Goal: Task Accomplishment & Management: Use online tool/utility

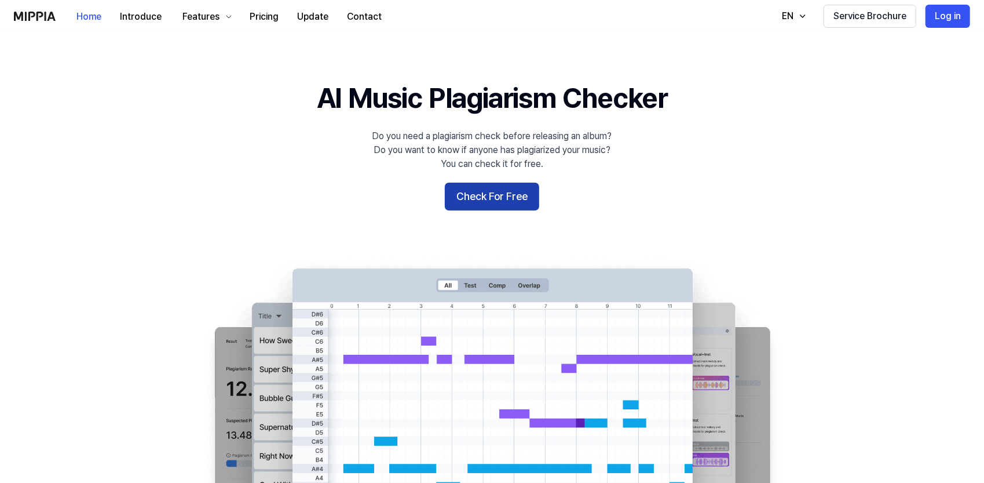
click at [507, 203] on button "Check For Free" at bounding box center [492, 196] width 94 height 28
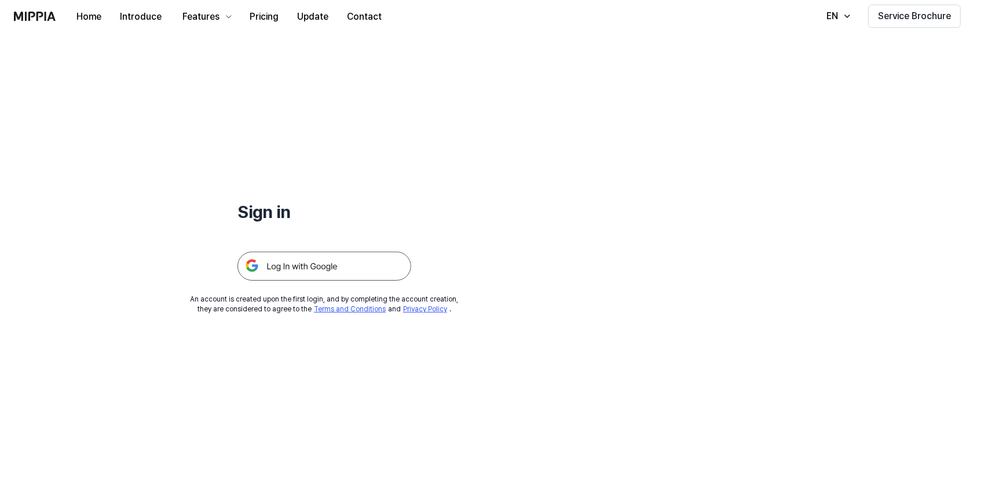
click at [326, 272] on img at bounding box center [325, 265] width 174 height 29
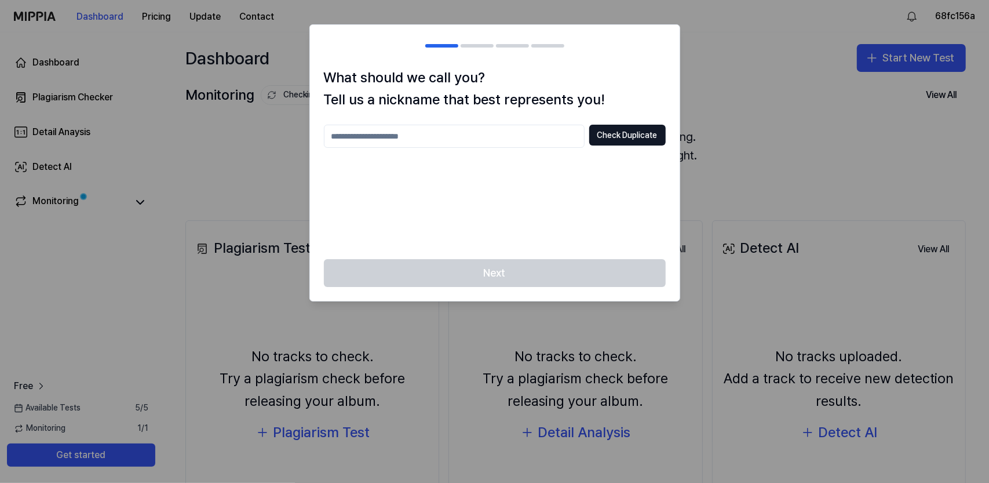
click at [418, 129] on input "text" at bounding box center [454, 136] width 261 height 23
type input "**********"
click at [612, 130] on button "Check Duplicate" at bounding box center [627, 135] width 76 height 21
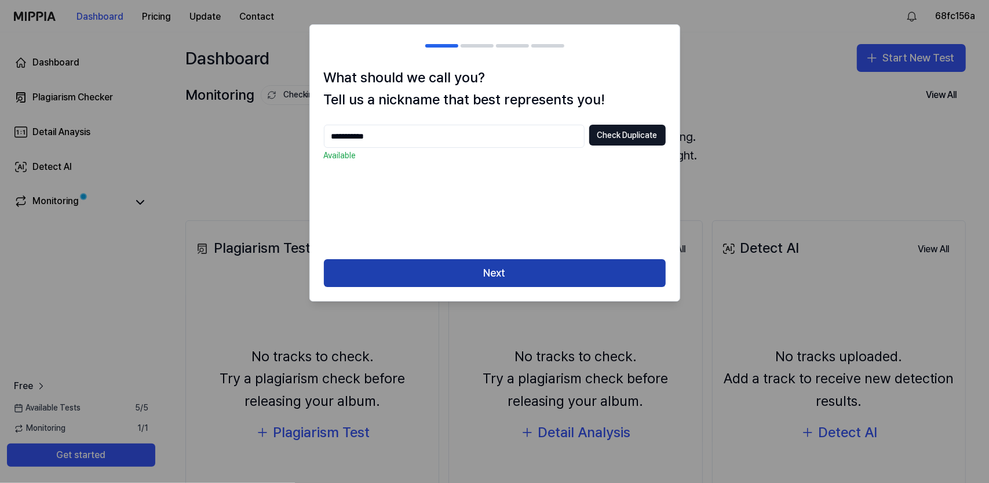
click at [543, 276] on button "Next" at bounding box center [495, 273] width 342 height 28
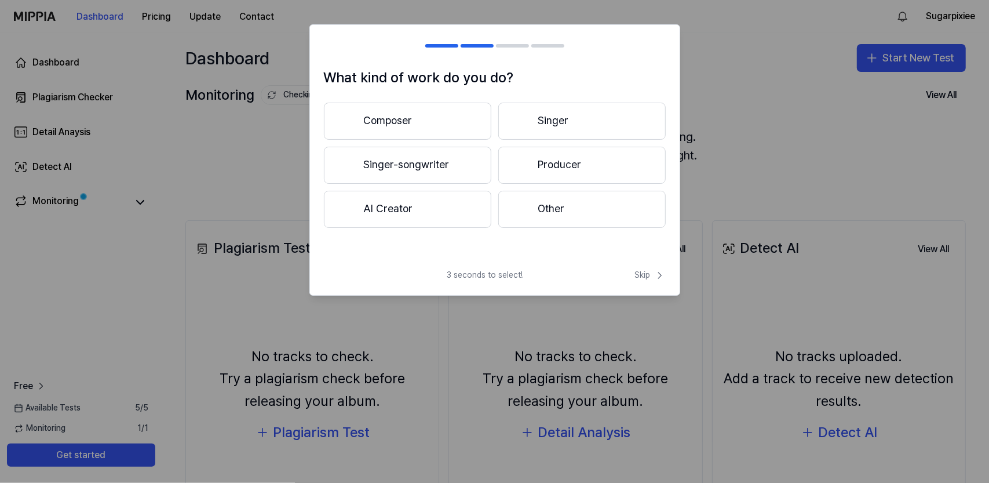
click at [555, 210] on button "Other" at bounding box center [581, 209] width 167 height 37
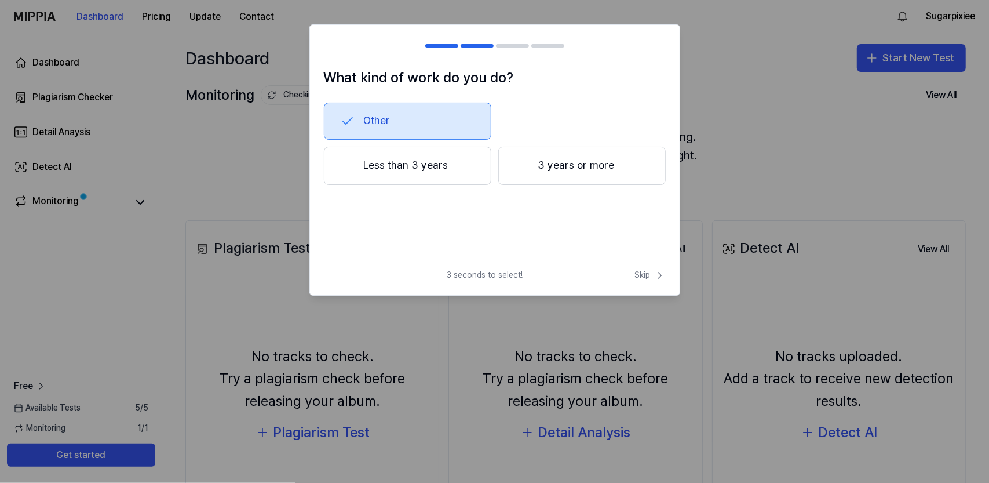
click at [441, 170] on button "Less than 3 years" at bounding box center [407, 166] width 167 height 38
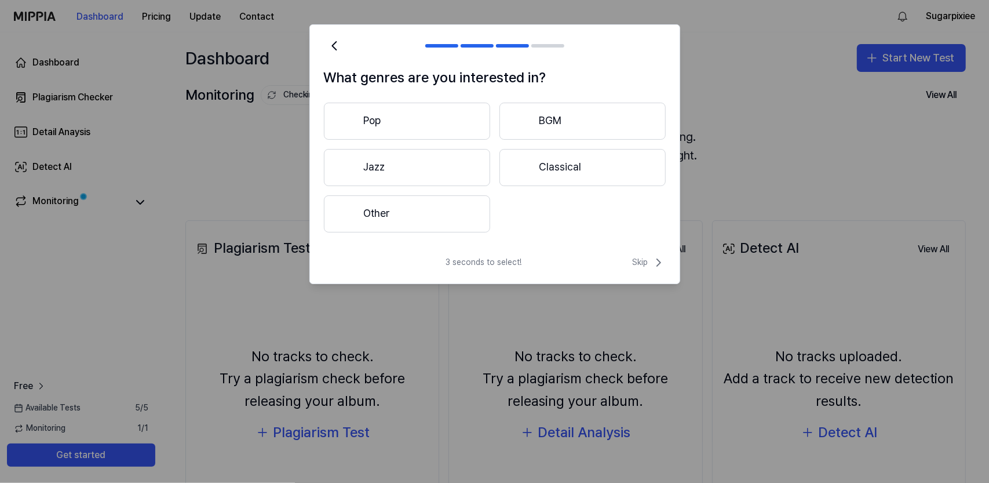
click at [425, 112] on button "Pop" at bounding box center [407, 121] width 166 height 37
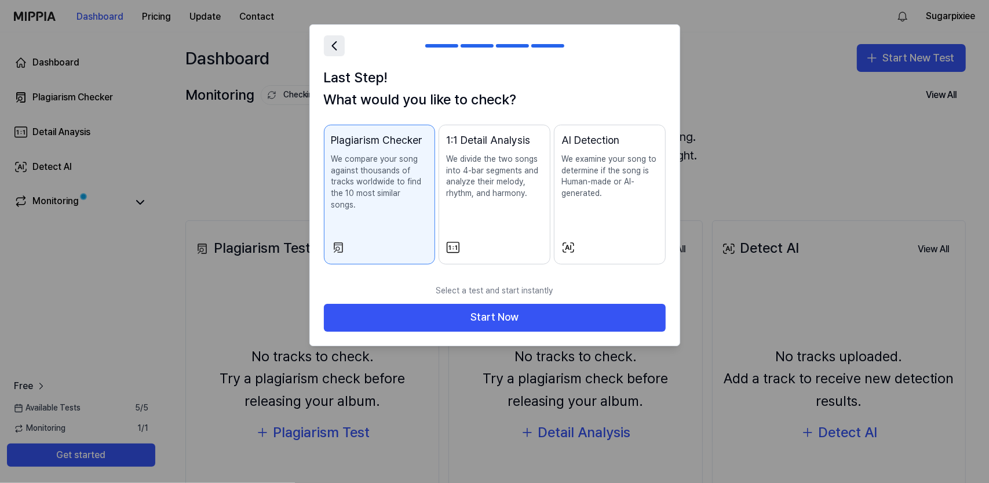
click at [335, 48] on icon at bounding box center [334, 46] width 4 height 8
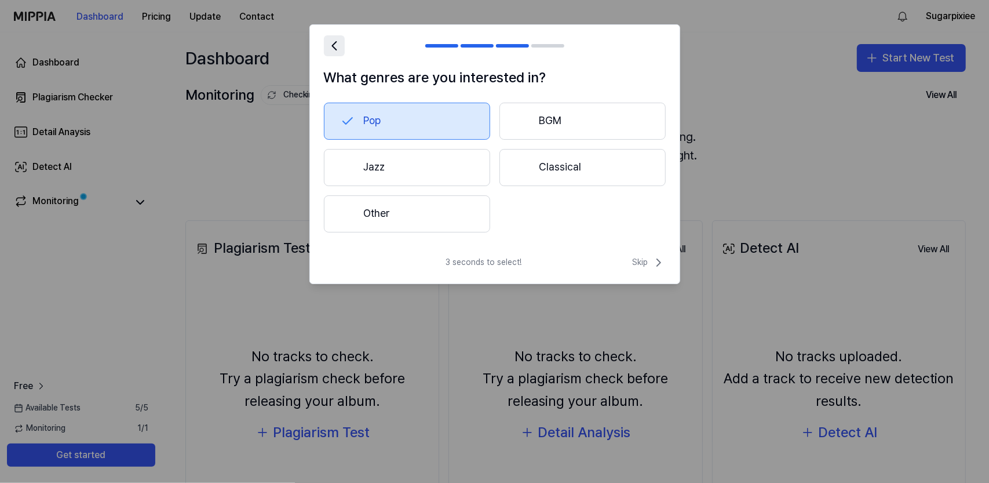
click at [335, 48] on icon at bounding box center [334, 46] width 4 height 8
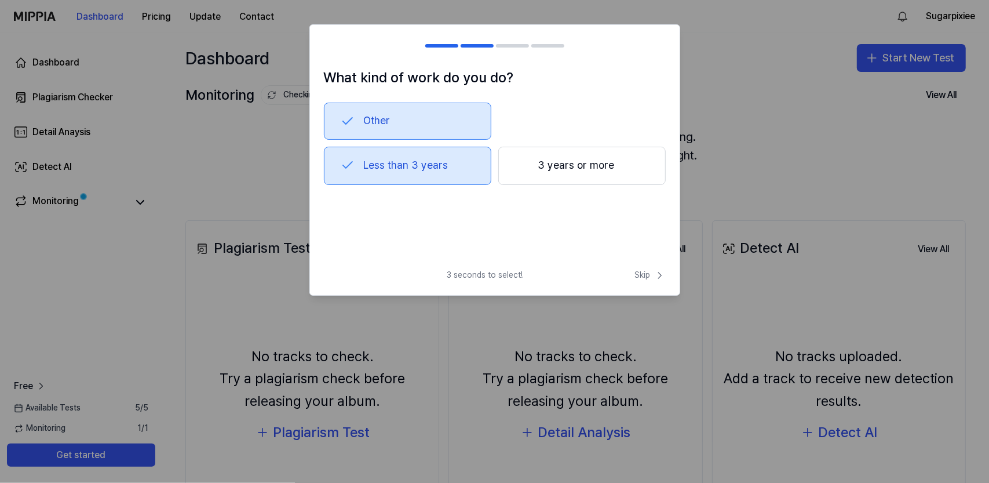
click at [335, 48] on div at bounding box center [331, 46] width 14 height 14
click at [648, 279] on span "Skip" at bounding box center [650, 275] width 31 height 12
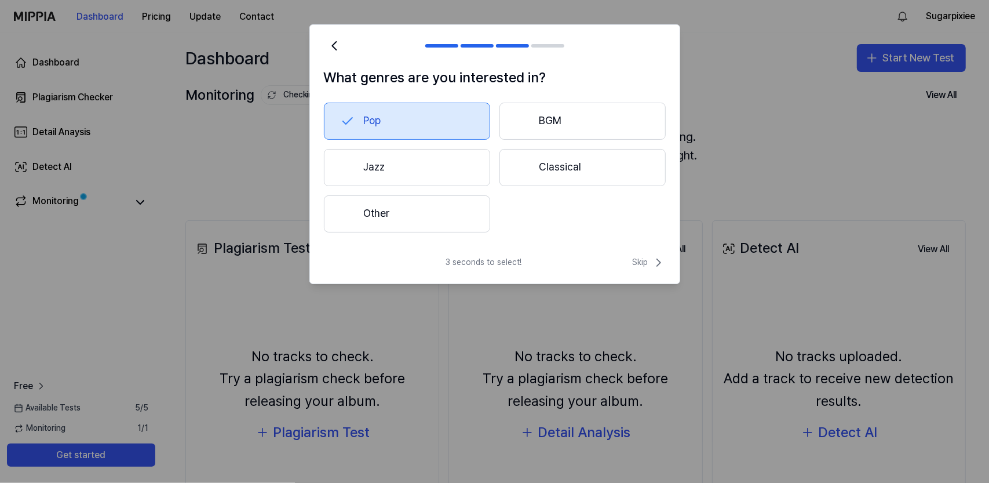
click at [579, 123] on button "BGM" at bounding box center [582, 121] width 166 height 37
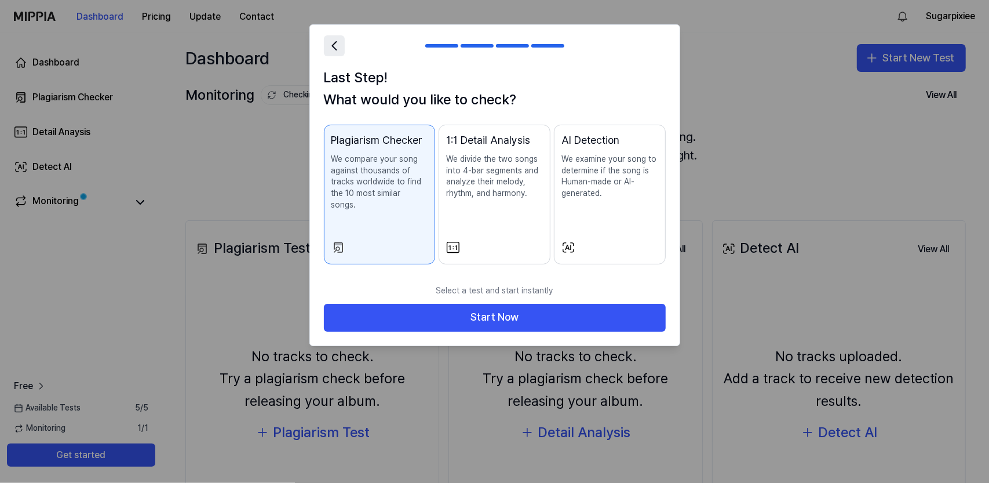
click at [336, 46] on icon at bounding box center [334, 46] width 16 height 16
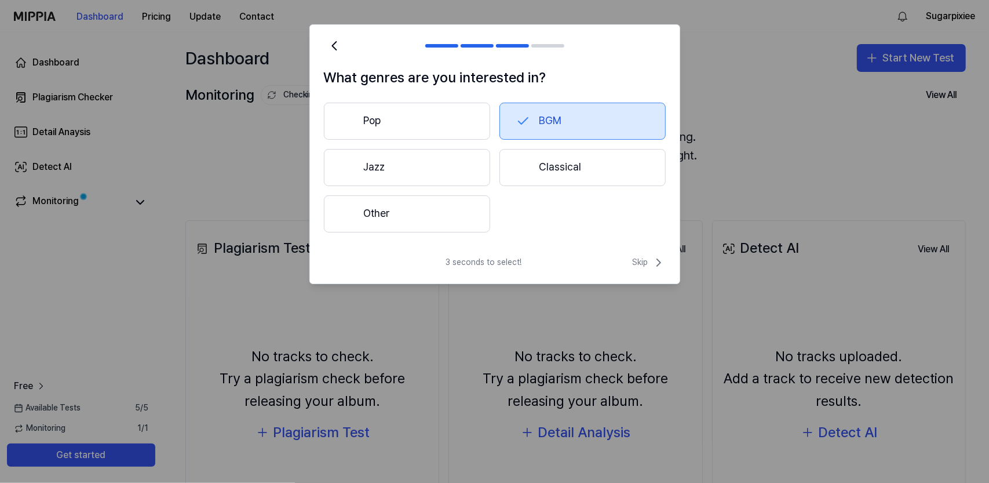
click at [402, 125] on button "Pop" at bounding box center [407, 121] width 166 height 37
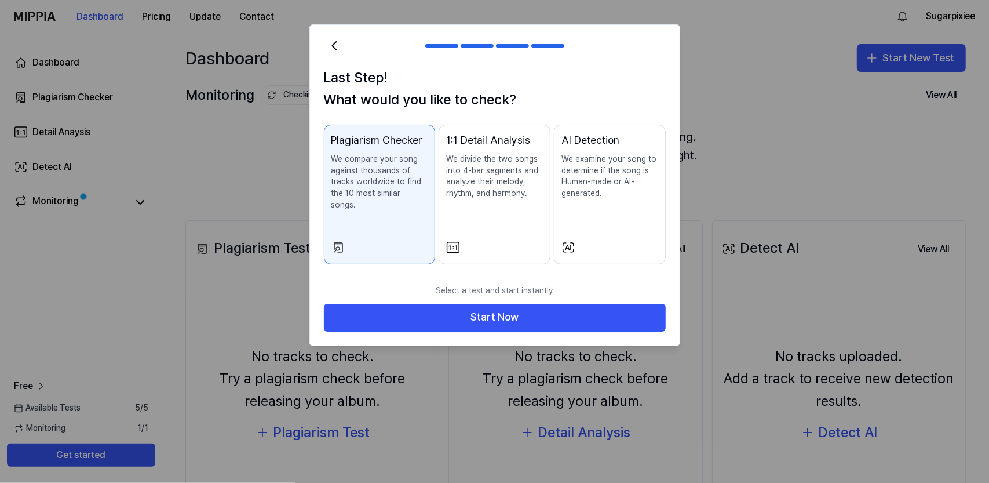
drag, startPoint x: 463, startPoint y: 302, endPoint x: 340, endPoint y: 67, distance: 265.6
click at [367, 122] on div "Last Step! What would you like to check? Plagiarism Checker We compare your son…" at bounding box center [494, 185] width 371 height 322
click at [335, 48] on icon at bounding box center [334, 46] width 4 height 8
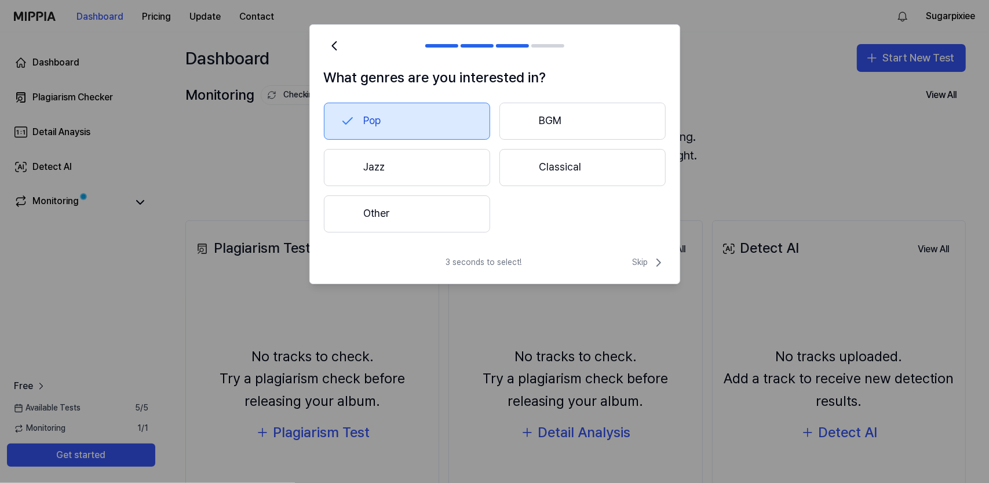
click at [372, 215] on button "Other" at bounding box center [407, 213] width 166 height 37
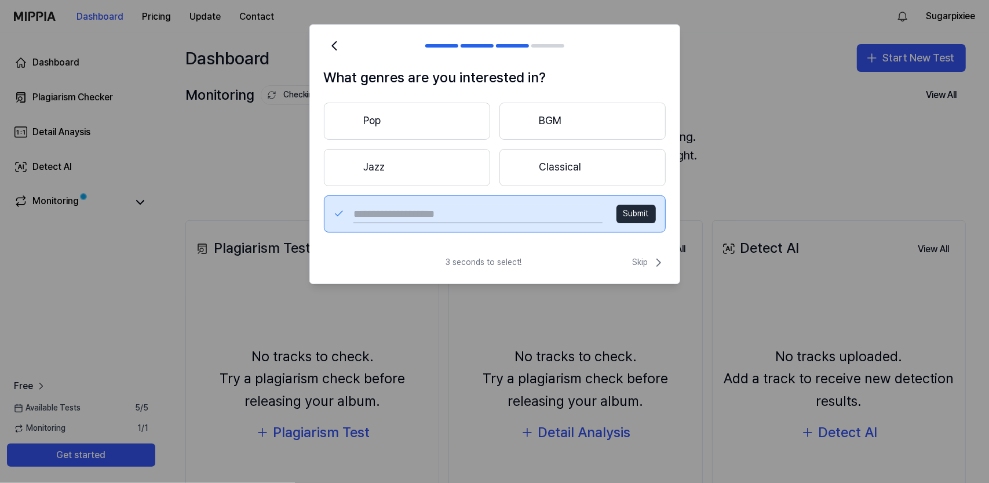
click at [371, 117] on button "Pop" at bounding box center [407, 121] width 166 height 37
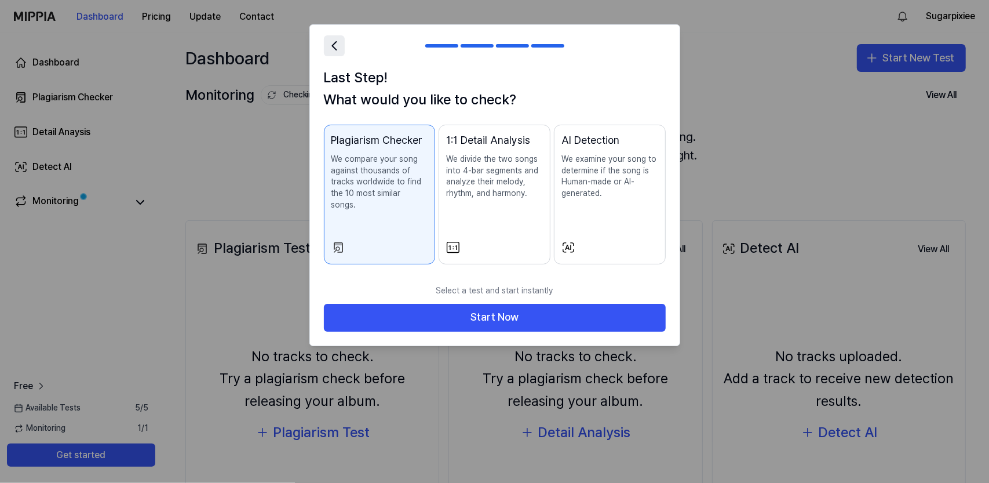
click at [344, 50] on h2 at bounding box center [495, 46] width 370 height 42
click at [339, 50] on icon at bounding box center [334, 46] width 16 height 16
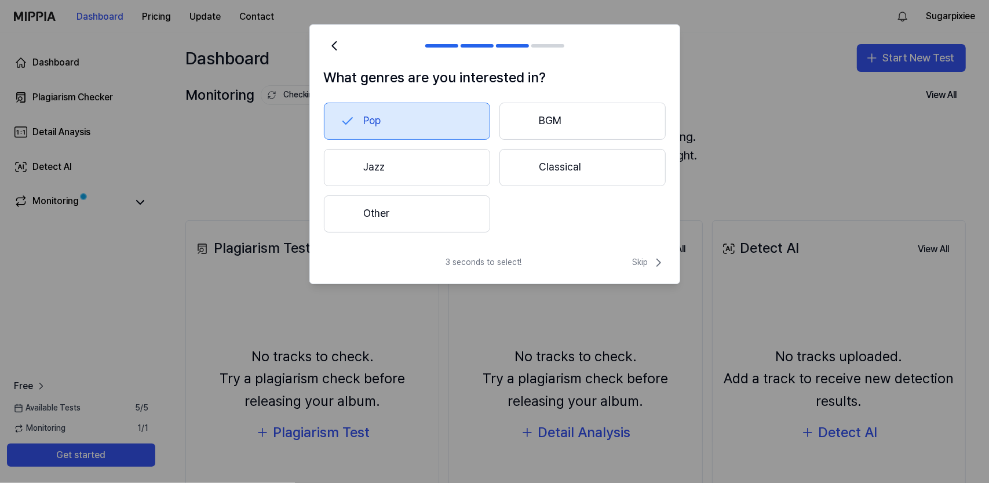
click at [435, 217] on button "Other" at bounding box center [407, 213] width 166 height 37
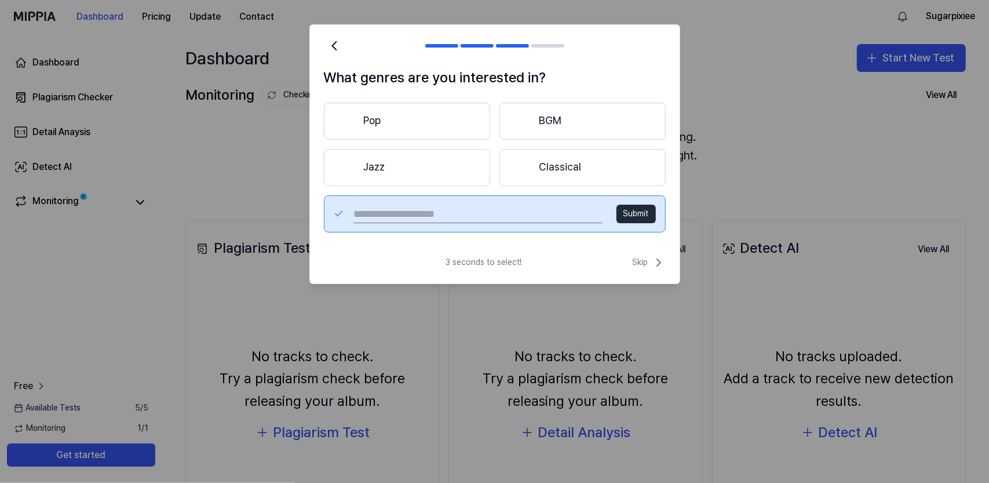
click at [422, 119] on button "Pop" at bounding box center [407, 121] width 166 height 37
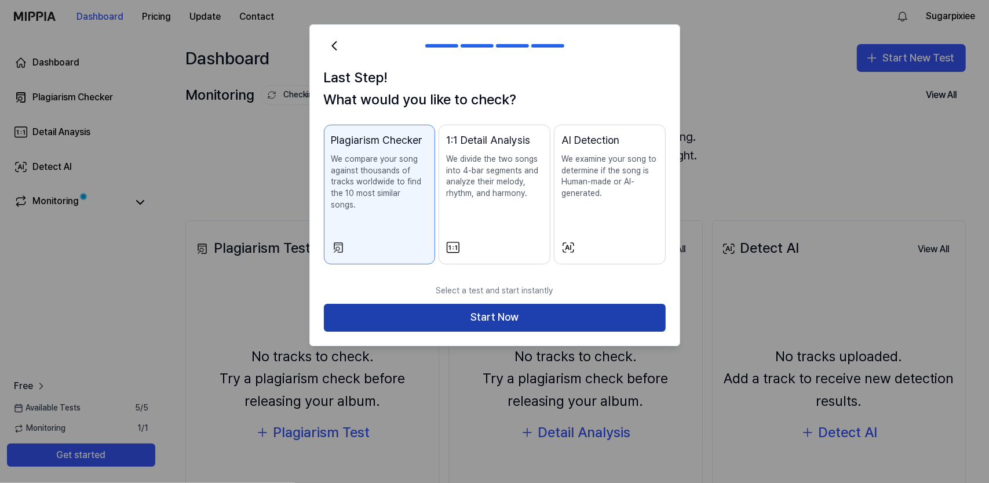
click at [528, 310] on button "Start Now" at bounding box center [495, 318] width 342 height 28
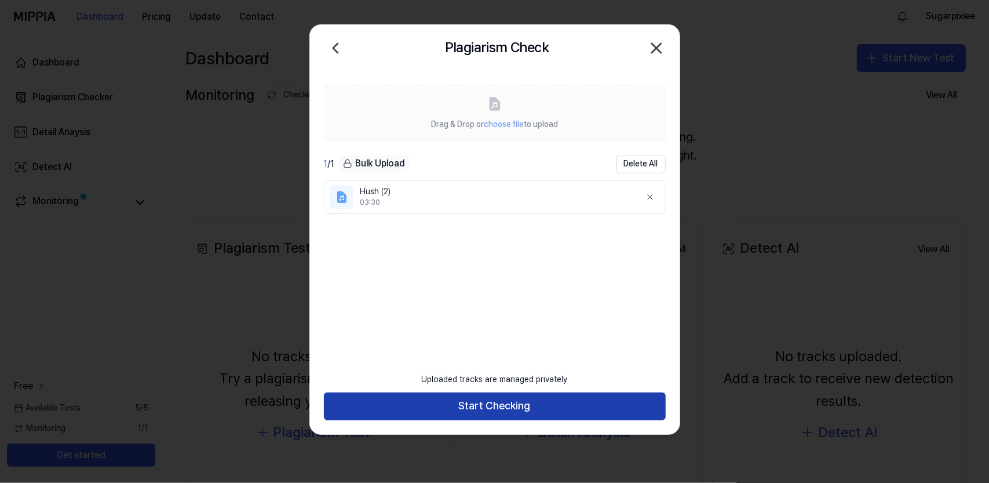
click at [527, 406] on button "Start Checking" at bounding box center [495, 406] width 342 height 28
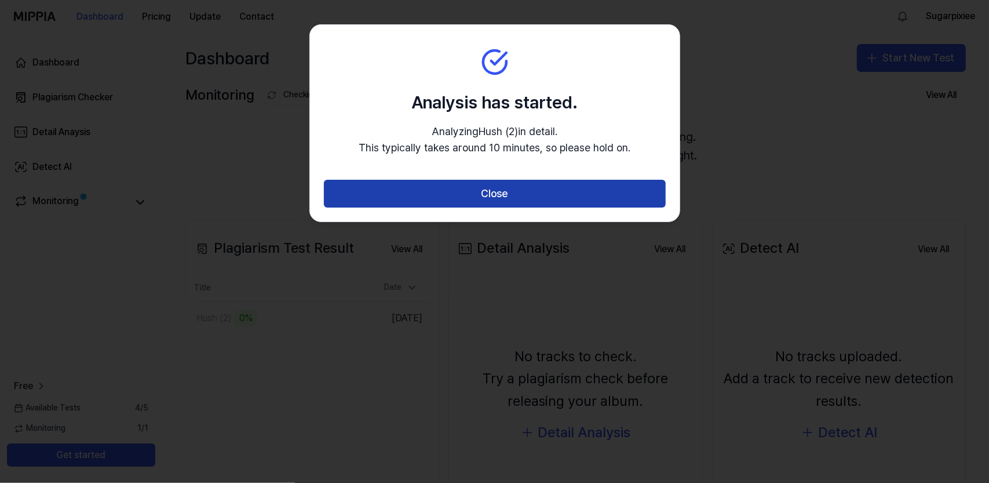
click at [526, 201] on button "Close" at bounding box center [495, 194] width 342 height 28
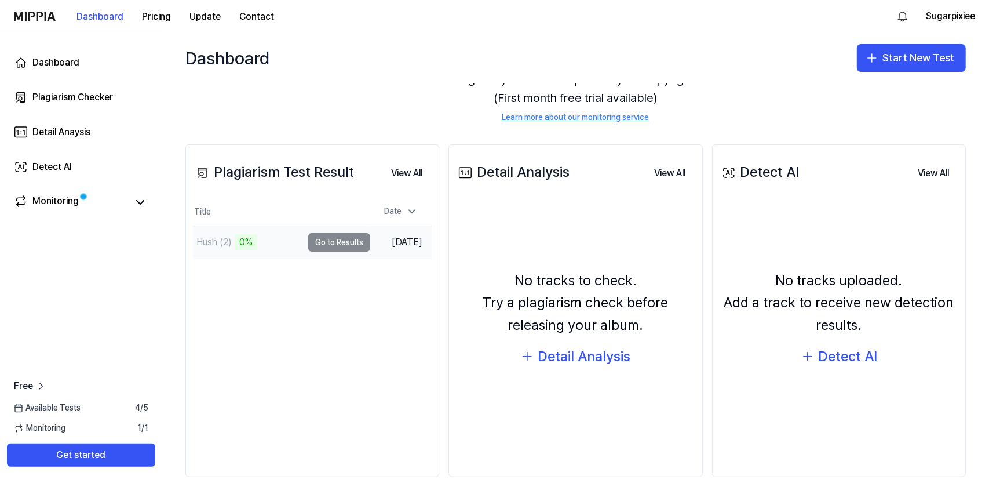
scroll to position [93, 0]
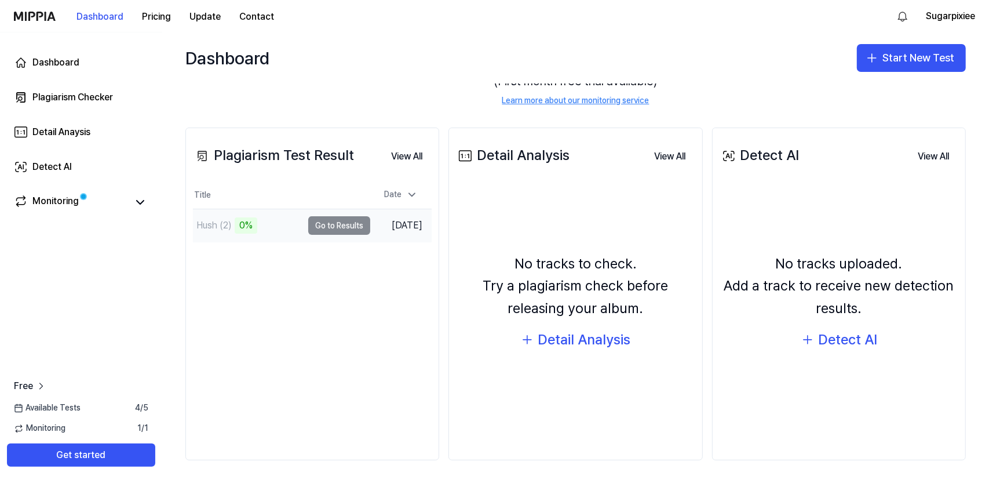
click at [211, 221] on div "Hush (2)" at bounding box center [213, 225] width 35 height 14
click at [309, 225] on td "Hush (2) 0% Go to Results" at bounding box center [281, 225] width 177 height 32
click at [331, 224] on td "Hush (2) 0% Go to Results" at bounding box center [281, 225] width 177 height 32
drag, startPoint x: 343, startPoint y: 225, endPoint x: 373, endPoint y: 234, distance: 31.4
click at [346, 226] on td "Hush (2) 0% Go to Results" at bounding box center [281, 225] width 177 height 32
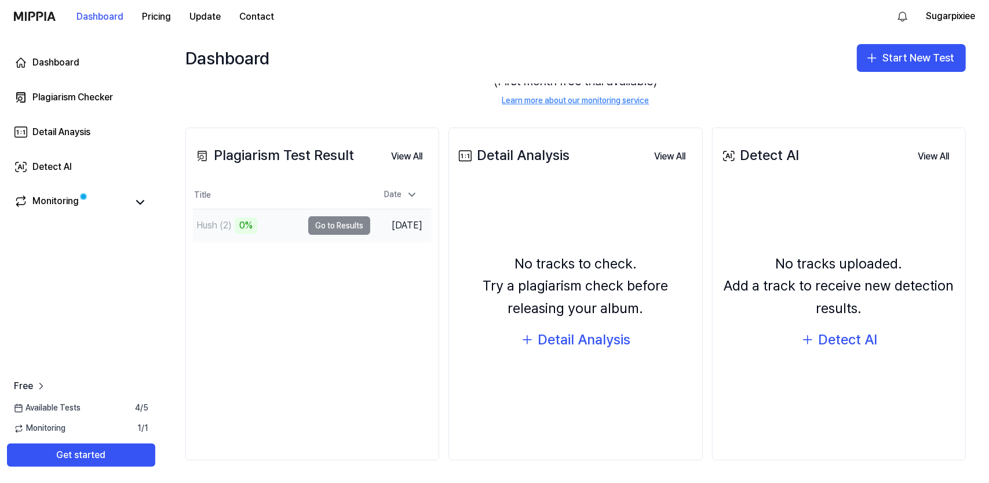
click at [375, 240] on td "[DATE]" at bounding box center [400, 225] width 61 height 33
click at [349, 227] on td "Hush (2) 0% Go to Results" at bounding box center [281, 225] width 177 height 32
click at [442, 233] on div "Plagiarism Test Result View All Plagiarism Test Result Title Date Hush (2) 0% G…" at bounding box center [575, 293] width 827 height 379
click at [134, 199] on button at bounding box center [140, 202] width 16 height 16
click at [146, 206] on icon at bounding box center [140, 202] width 14 height 14
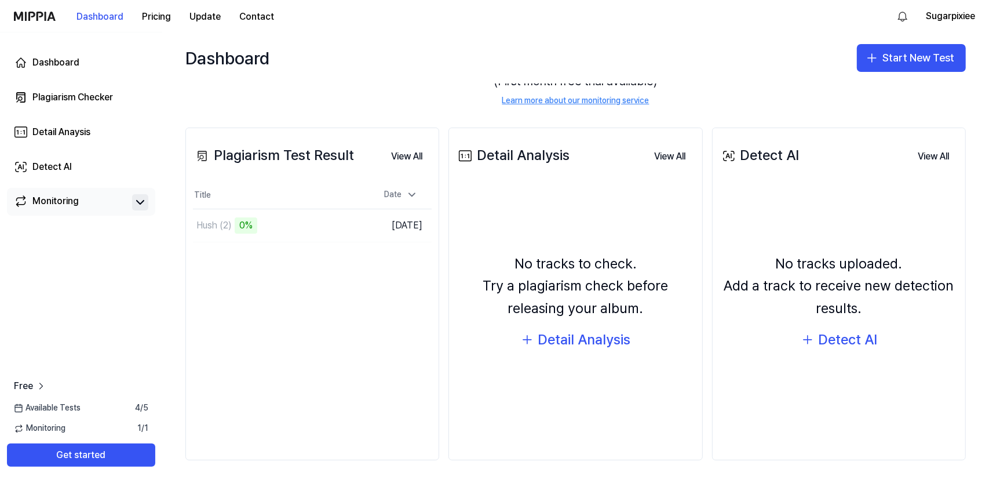
click at [75, 204] on div "Monitoring" at bounding box center [55, 202] width 46 height 16
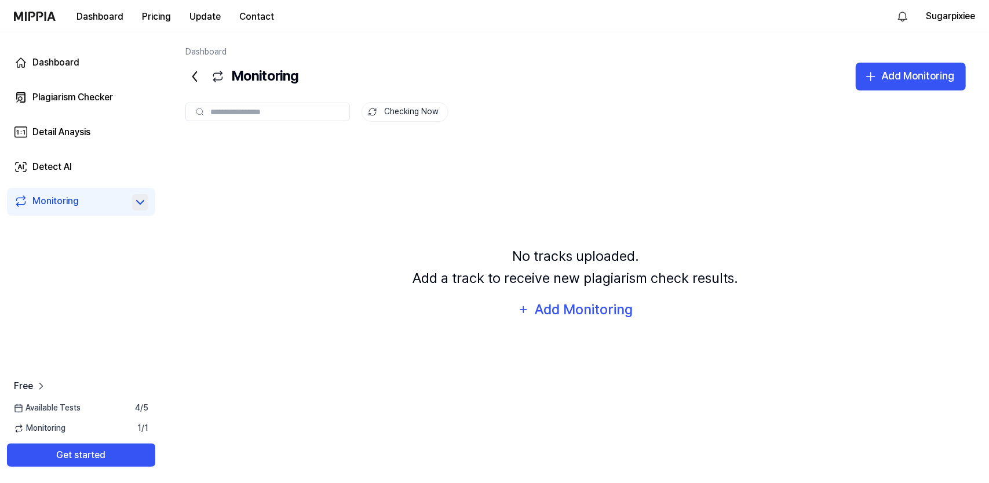
click at [197, 72] on icon at bounding box center [194, 76] width 19 height 19
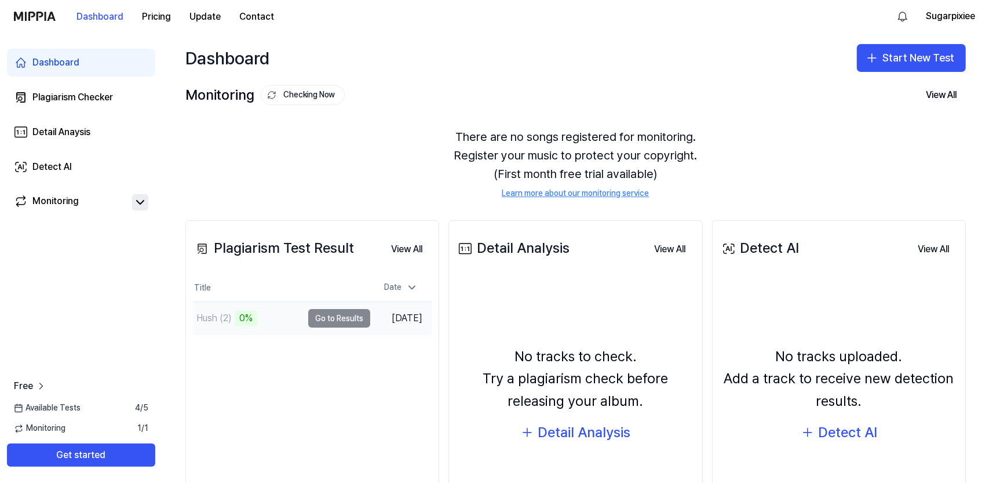
click at [339, 316] on td "Hush (2) 0% Go to Results" at bounding box center [281, 318] width 177 height 32
click at [357, 320] on td "Hush (2) 0% Go to Results" at bounding box center [281, 318] width 177 height 32
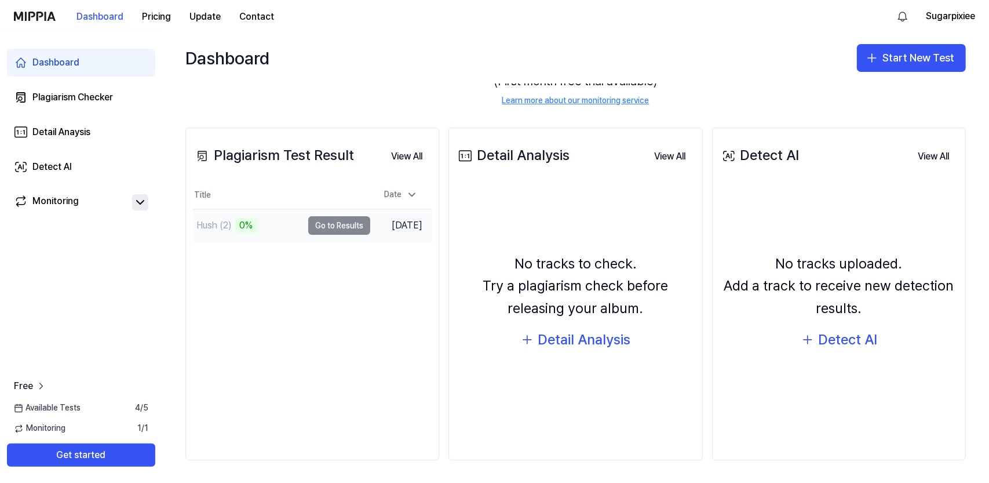
click at [319, 229] on td "Hush (2) 0% Go to Results" at bounding box center [281, 225] width 177 height 32
click at [39, 385] on icon at bounding box center [41, 386] width 12 height 12
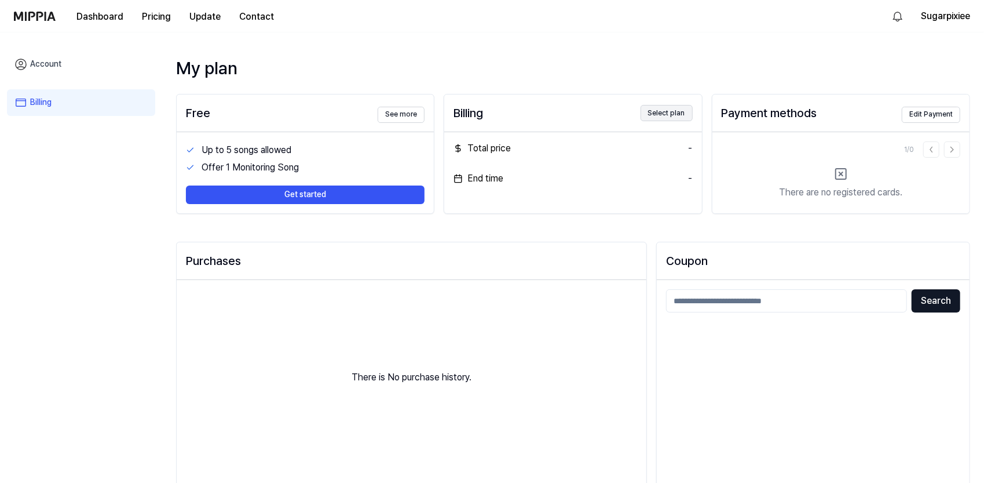
click at [669, 116] on button "Select plan" at bounding box center [667, 113] width 52 height 16
click at [114, 19] on button "Dashboard" at bounding box center [99, 16] width 65 height 23
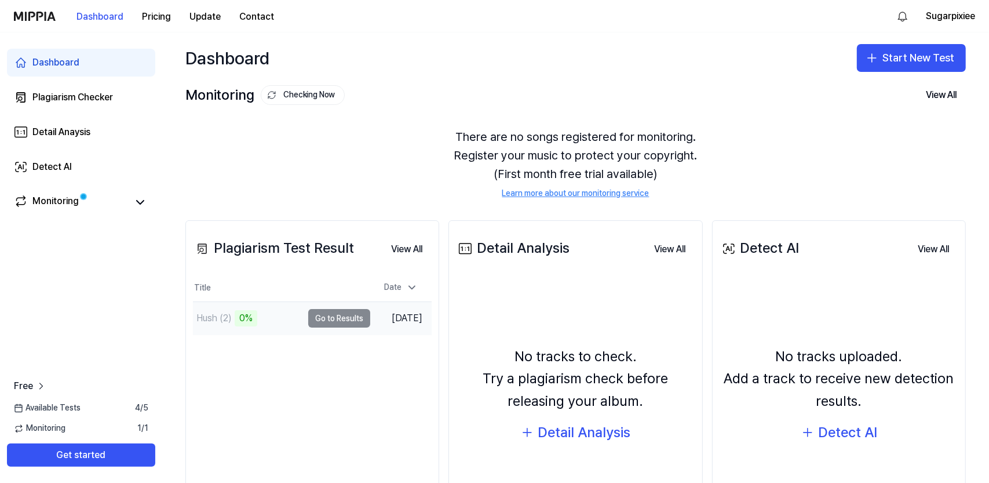
click at [321, 320] on td "Hush (2) 0% Go to Results" at bounding box center [281, 318] width 177 height 32
click at [344, 322] on td "Hush (2) 0% Go to Results" at bounding box center [281, 318] width 177 height 32
